Goal: Information Seeking & Learning: Learn about a topic

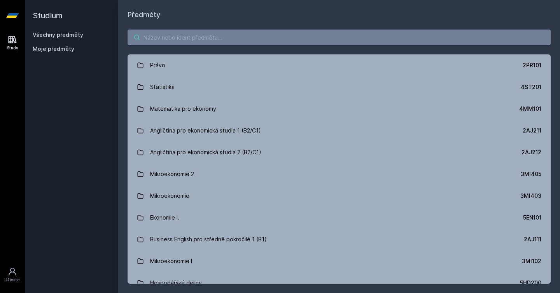
click at [196, 37] on input "search" at bounding box center [339, 38] width 423 height 16
paste input "2MO401"
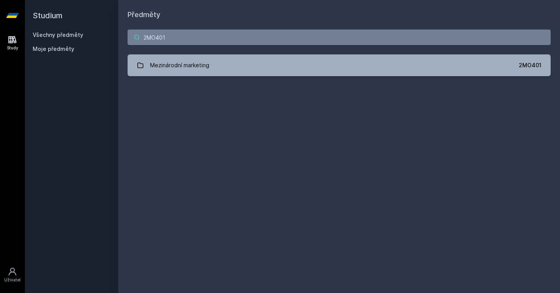
type input "2MO401"
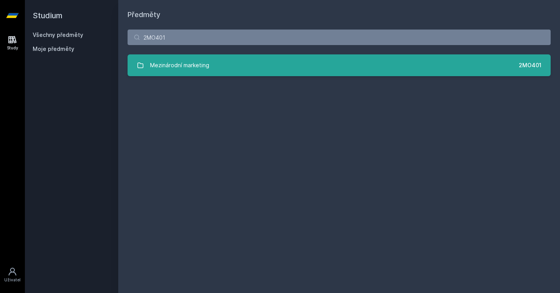
click at [274, 75] on link "Mezinárodní marketing 2MO401" at bounding box center [339, 65] width 423 height 22
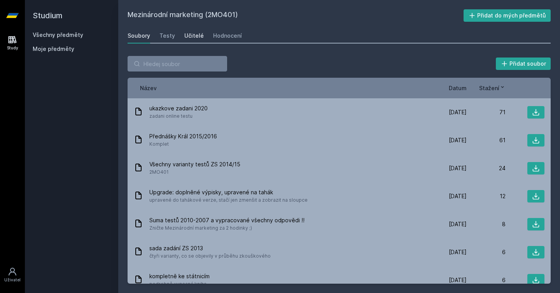
click at [189, 38] on div "Učitelé" at bounding box center [193, 36] width 19 height 8
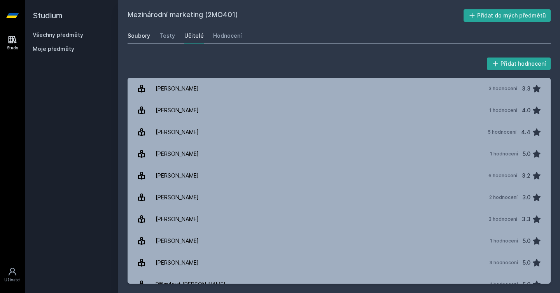
click at [142, 37] on div "Soubory" at bounding box center [139, 36] width 23 height 8
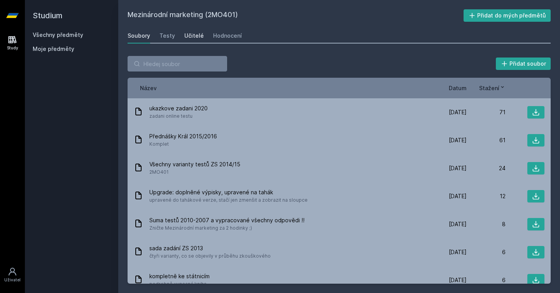
click at [189, 37] on div "Učitelé" at bounding box center [193, 36] width 19 height 8
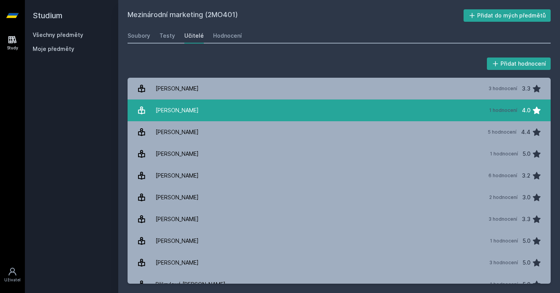
click at [221, 114] on link "[PERSON_NAME] 1 hodnocení 4.0" at bounding box center [339, 111] width 423 height 22
